Goal: Task Accomplishment & Management: Manage account settings

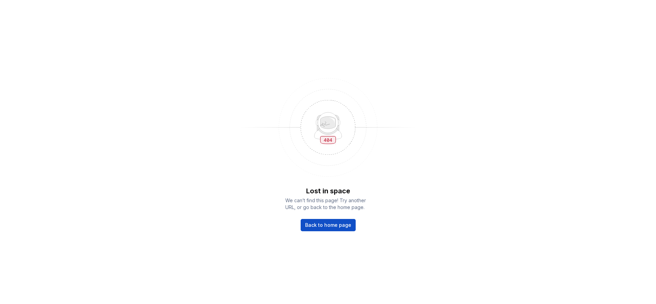
click at [336, 227] on span "Back to home page" at bounding box center [328, 225] width 46 height 7
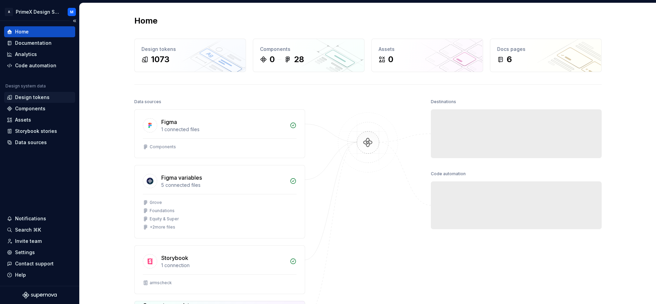
click at [28, 96] on div "Design tokens" at bounding box center [32, 97] width 35 height 7
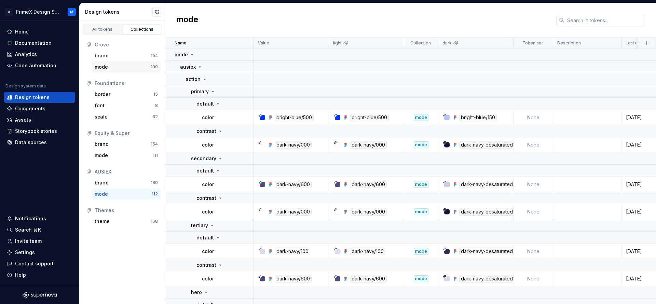
click at [134, 68] on div "mode" at bounding box center [123, 67] width 56 height 7
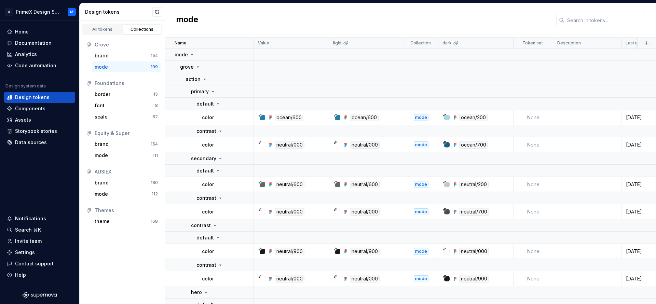
click at [134, 68] on div "mode" at bounding box center [123, 67] width 56 height 7
click at [123, 193] on div "mode" at bounding box center [123, 194] width 57 height 7
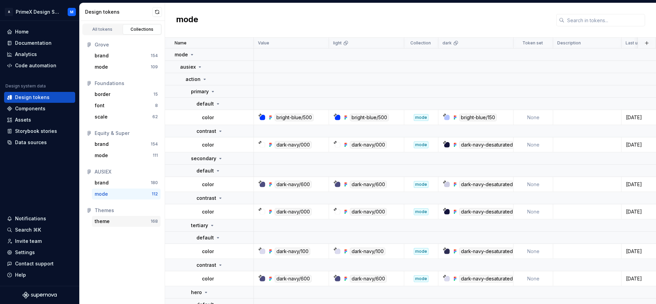
click at [127, 223] on div "theme" at bounding box center [123, 221] width 56 height 7
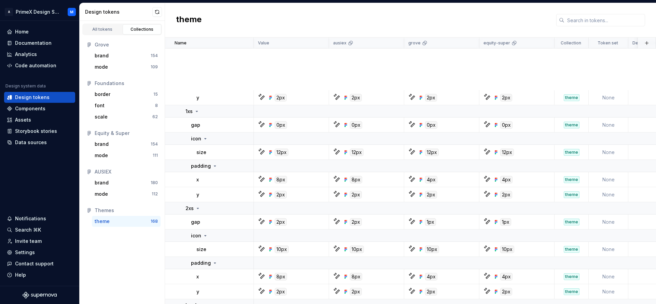
scroll to position [2307, 0]
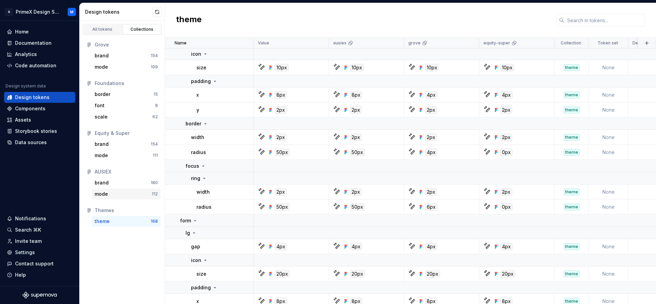
click at [116, 190] on div "mode 112" at bounding box center [126, 194] width 69 height 11
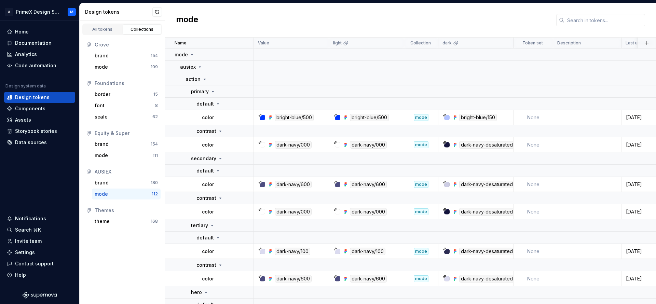
click at [128, 195] on div "mode" at bounding box center [123, 194] width 57 height 7
click at [129, 183] on div "brand" at bounding box center [123, 182] width 56 height 7
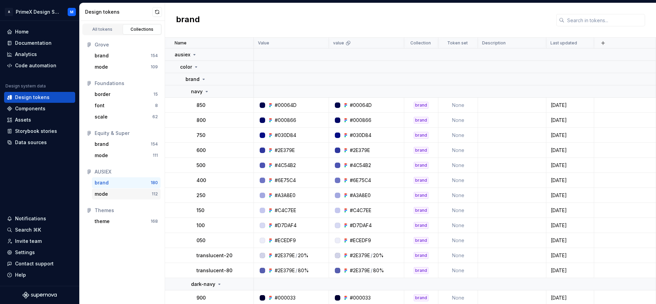
click at [126, 195] on div "mode" at bounding box center [123, 194] width 57 height 7
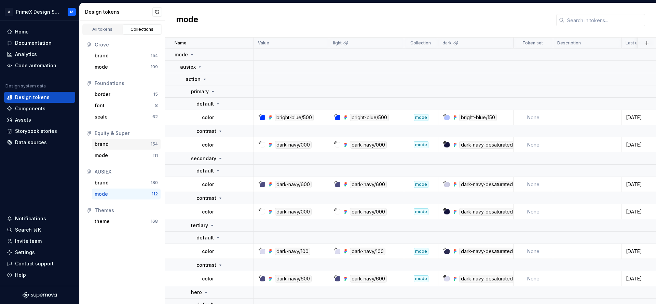
click at [122, 146] on div "brand" at bounding box center [123, 144] width 56 height 7
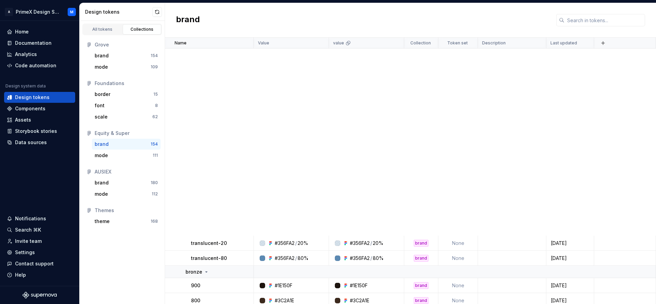
scroll to position [342, 0]
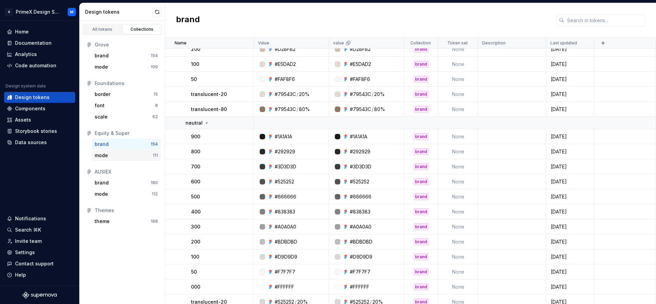
click at [126, 153] on div "mode" at bounding box center [124, 155] width 58 height 7
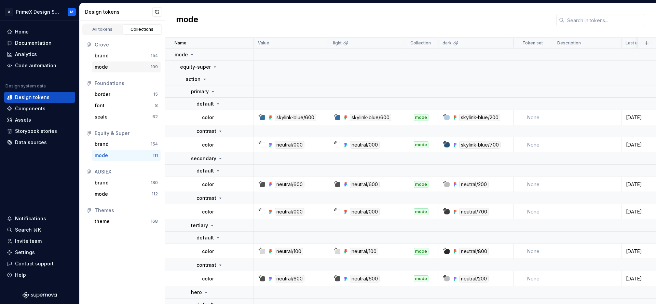
click at [122, 64] on div "mode" at bounding box center [123, 67] width 56 height 7
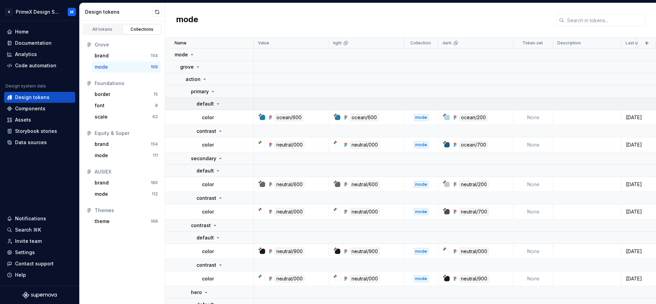
click at [210, 103] on p "default" at bounding box center [205, 103] width 17 height 7
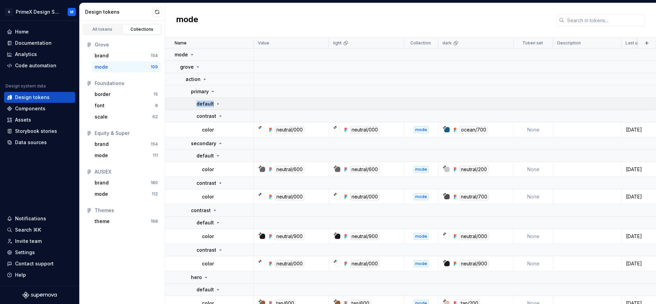
click at [210, 103] on p "default" at bounding box center [205, 103] width 17 height 7
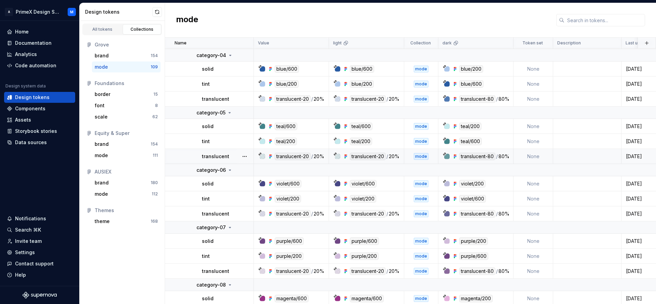
scroll to position [854, 0]
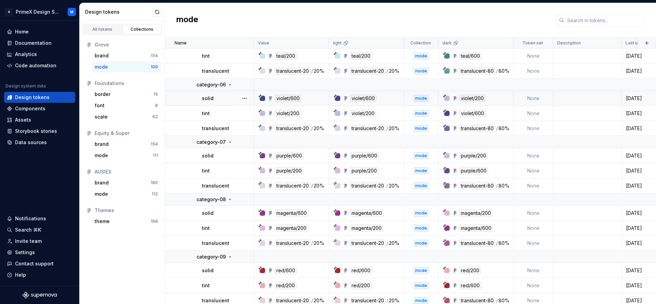
click at [261, 94] on td "violet/600" at bounding box center [291, 98] width 75 height 15
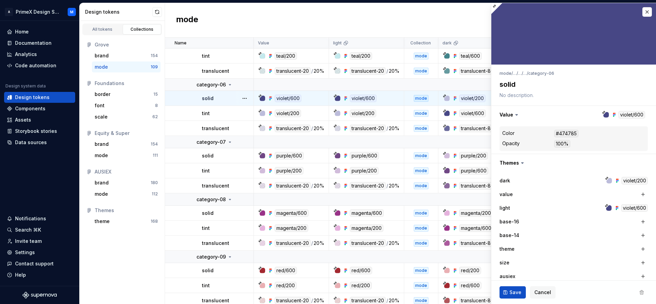
click at [281, 99] on div "violet/600" at bounding box center [288, 99] width 27 height 8
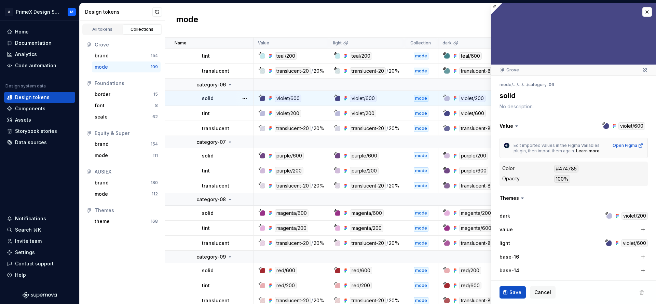
type textarea "*"
click at [593, 174] on dl "Color #474785 Opacity 100%" at bounding box center [573, 173] width 143 height 19
click at [587, 222] on div "dark violet/200 value light violet/600 base-16 base-14 theme size ausiex grove …" at bounding box center [574, 277] width 148 height 135
click at [643, 12] on button "button" at bounding box center [648, 12] width 10 height 10
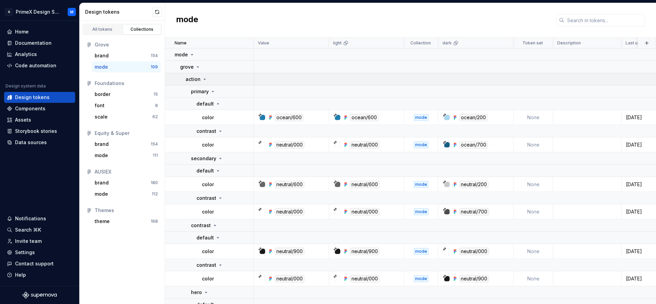
click at [200, 76] on div "action" at bounding box center [197, 79] width 22 height 7
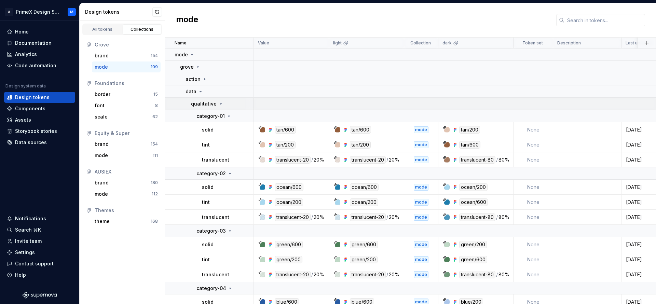
click at [206, 103] on p "qualitative" at bounding box center [204, 103] width 26 height 7
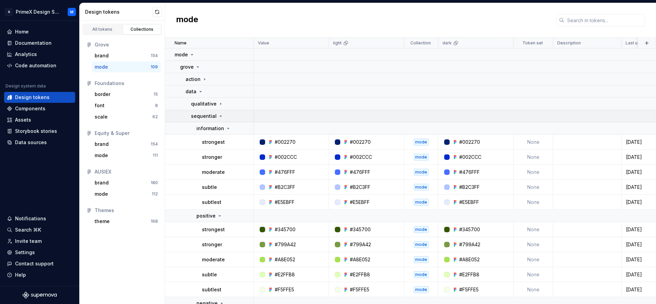
click at [221, 116] on div "sequential" at bounding box center [207, 116] width 32 height 7
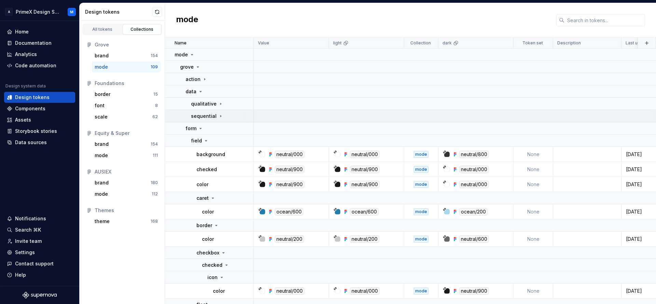
click at [221, 116] on icon at bounding box center [220, 115] width 5 height 5
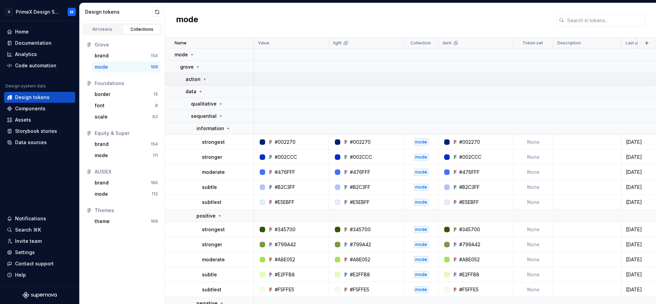
click at [199, 81] on p "action" at bounding box center [193, 79] width 15 height 7
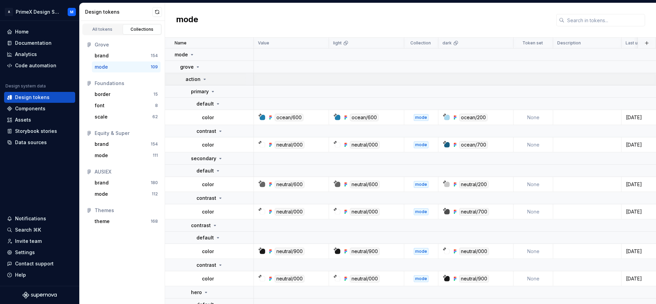
click at [199, 81] on p "action" at bounding box center [193, 79] width 15 height 7
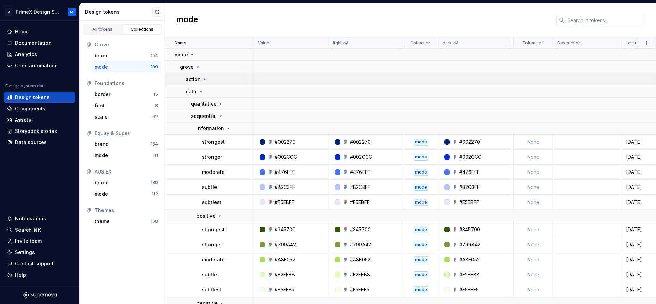
click at [204, 82] on td "action" at bounding box center [209, 79] width 89 height 12
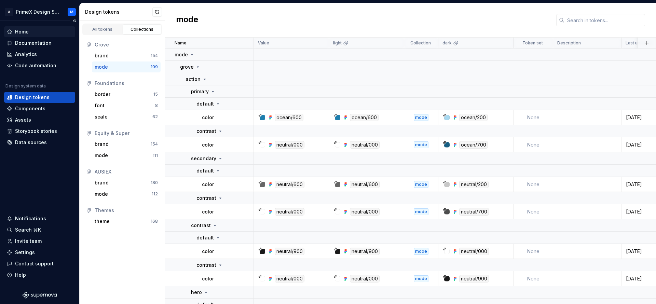
click at [35, 29] on div "Home" at bounding box center [40, 31] width 66 height 7
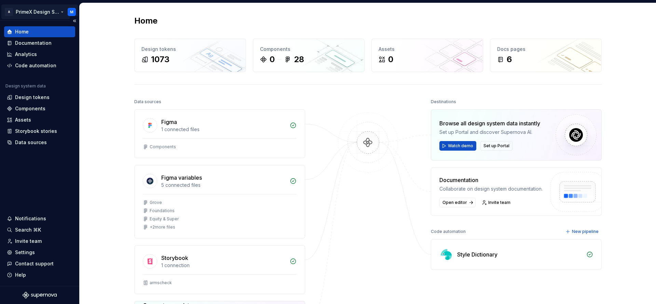
click at [72, 14] on html "A PrimeX Design System M Home Documentation Analytics Code automation Design sy…" at bounding box center [328, 152] width 656 height 304
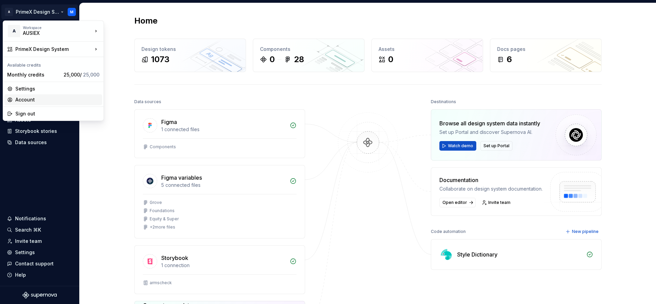
click at [37, 101] on div "Account" at bounding box center [57, 99] width 84 height 7
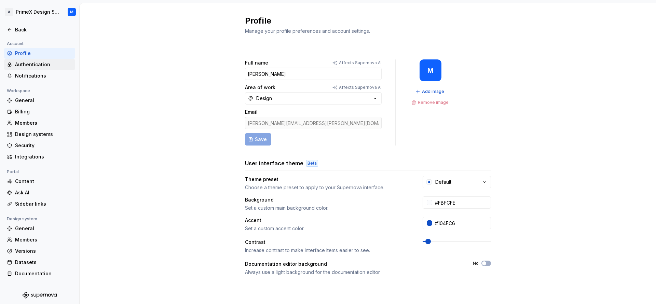
click at [36, 61] on div "Authentication" at bounding box center [43, 64] width 57 height 7
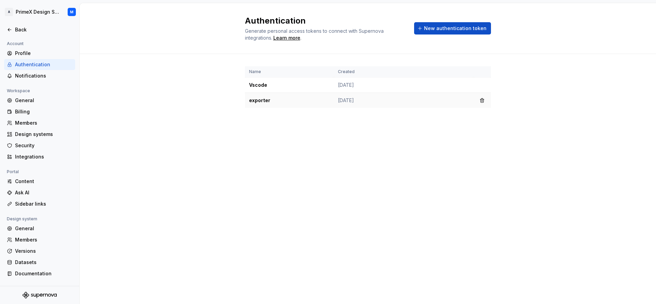
click at [363, 97] on td "[DATE]" at bounding box center [403, 100] width 139 height 15
click at [281, 40] on div "Learn more" at bounding box center [286, 38] width 27 height 7
click at [480, 100] on button "button" at bounding box center [482, 101] width 10 height 10
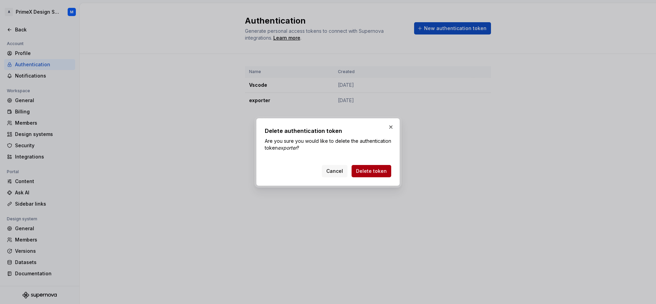
click at [377, 172] on span "Delete token" at bounding box center [371, 171] width 31 height 7
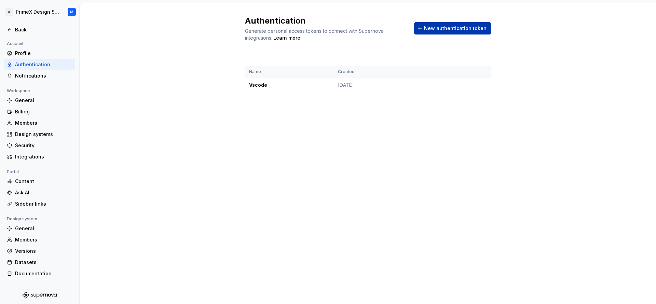
click at [463, 27] on span "New authentication token" at bounding box center [455, 28] width 63 height 7
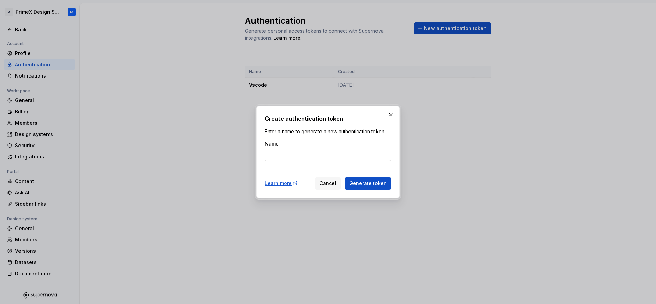
click at [288, 154] on input "Name" at bounding box center [328, 155] width 126 height 12
type input "exporters"
click at [376, 181] on span "Generate token" at bounding box center [368, 183] width 38 height 7
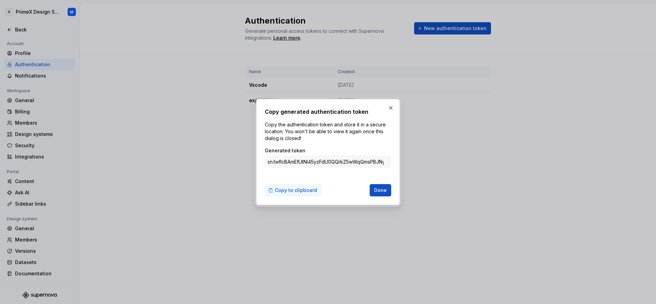
click at [293, 190] on span "Copy to clipboard" at bounding box center [296, 190] width 42 height 7
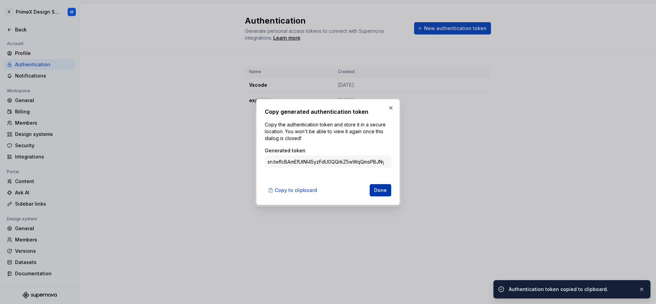
click at [388, 193] on button "Done" at bounding box center [381, 190] width 22 height 12
